Goal: Information Seeking & Learning: Learn about a topic

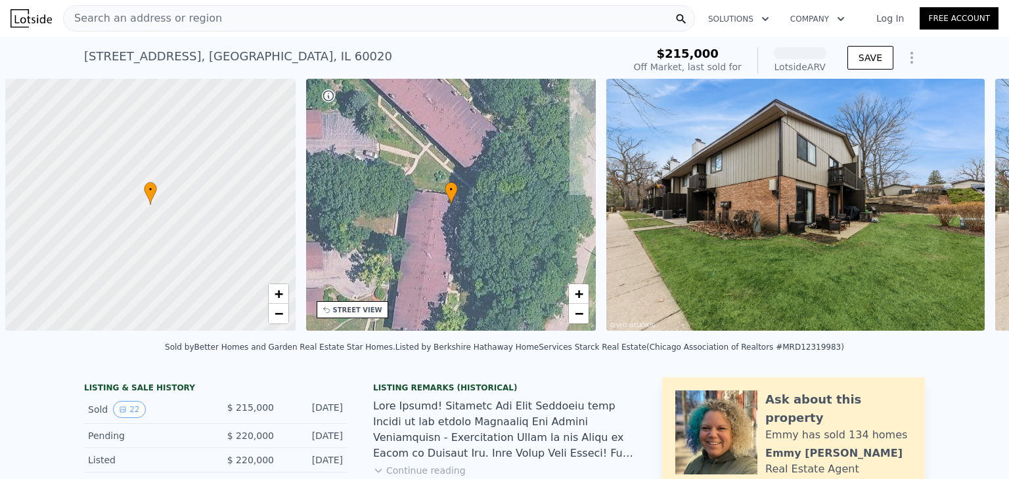
scroll to position [0, 5]
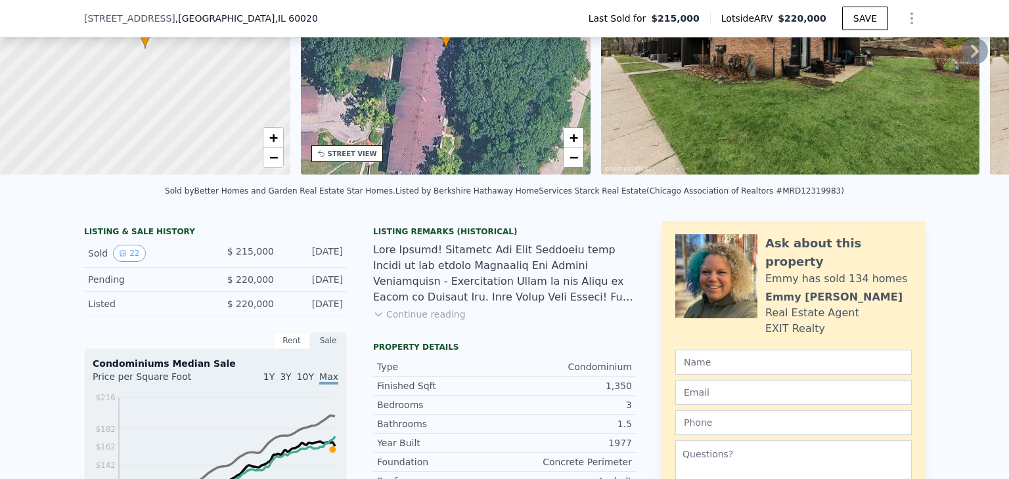
scroll to position [152, 0]
click at [132, 261] on button "22" at bounding box center [129, 252] width 32 height 17
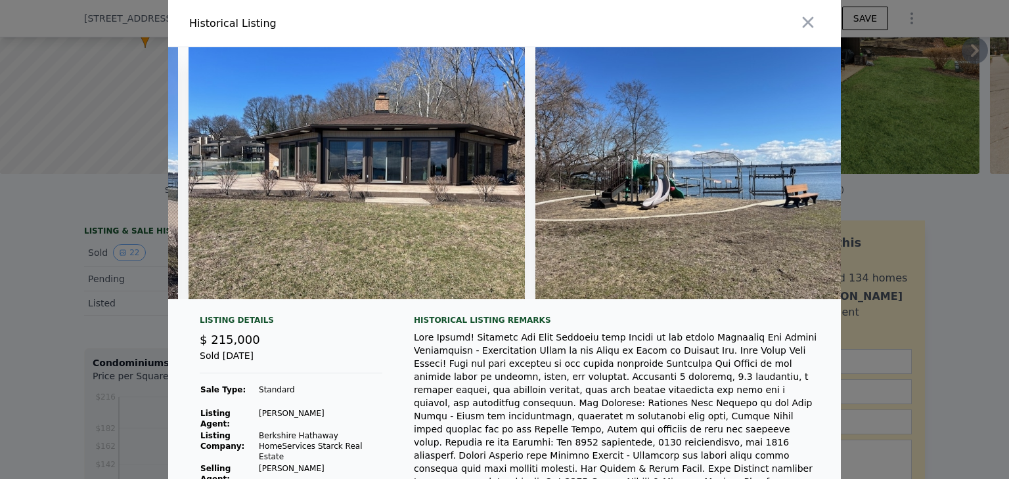
scroll to position [0, 7663]
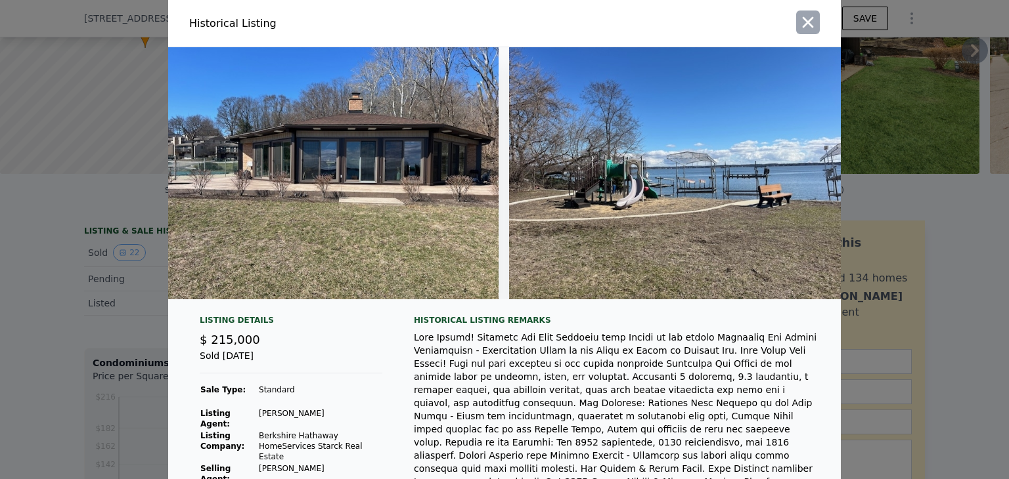
click at [799, 25] on icon "button" at bounding box center [808, 22] width 18 height 18
